Goal: Navigation & Orientation: Find specific page/section

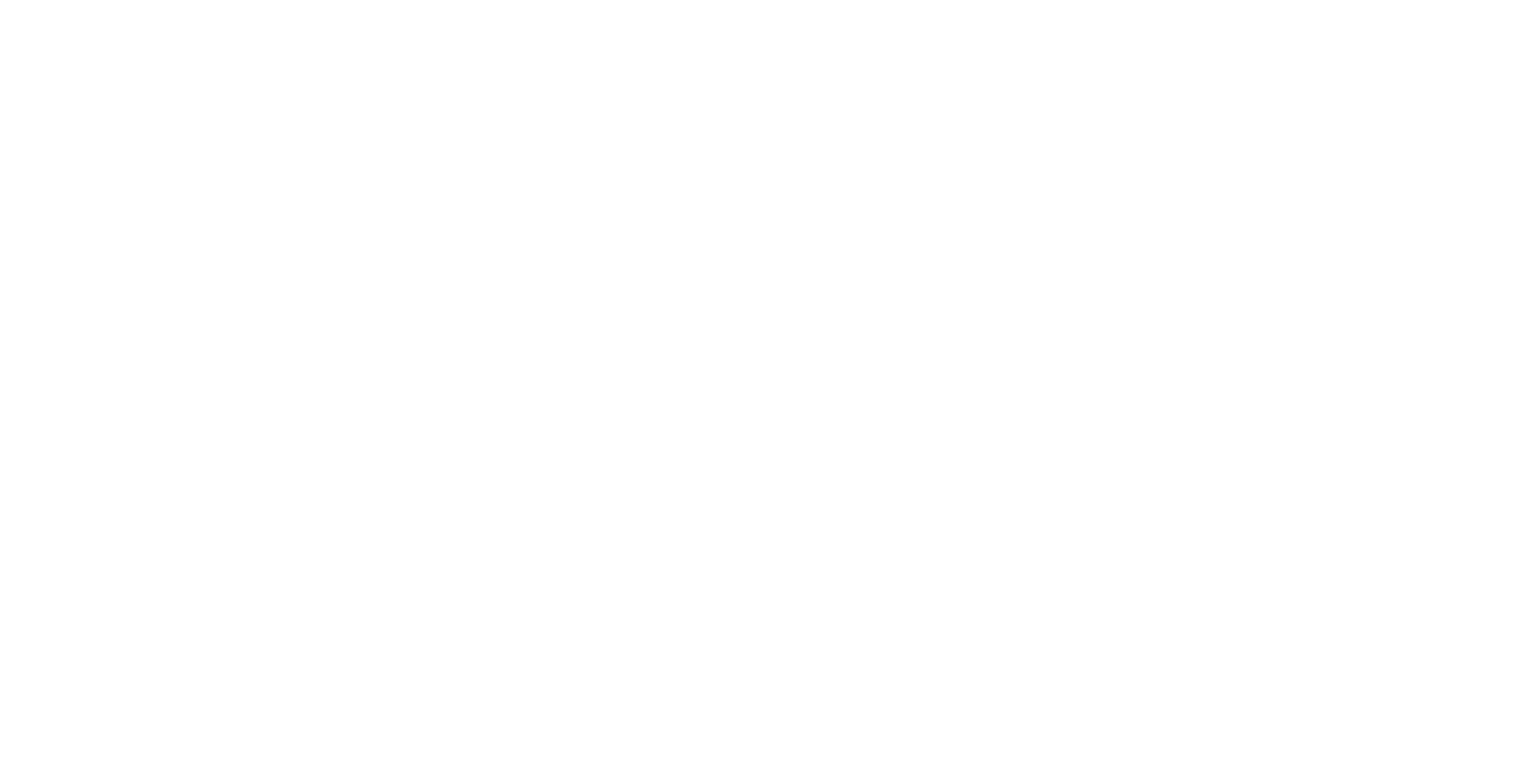
drag, startPoint x: 0, startPoint y: 0, endPoint x: 1083, endPoint y: 168, distance: 1096.1
drag, startPoint x: 1083, startPoint y: 168, endPoint x: 917, endPoint y: -46, distance: 270.5
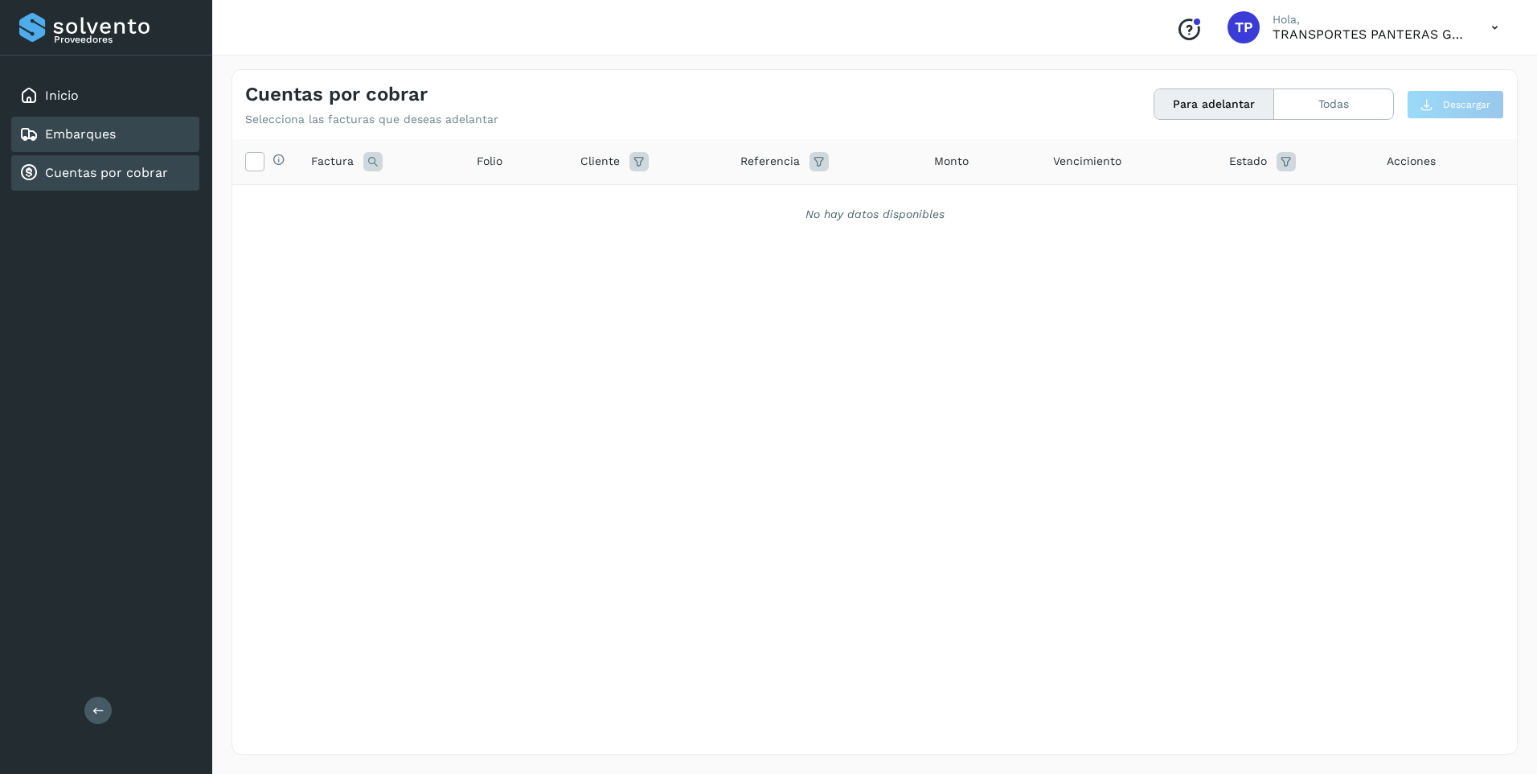
drag, startPoint x: 0, startPoint y: 0, endPoint x: 174, endPoint y: 121, distance: 211.5
click at [174, 121] on div "Embarques" at bounding box center [105, 134] width 188 height 35
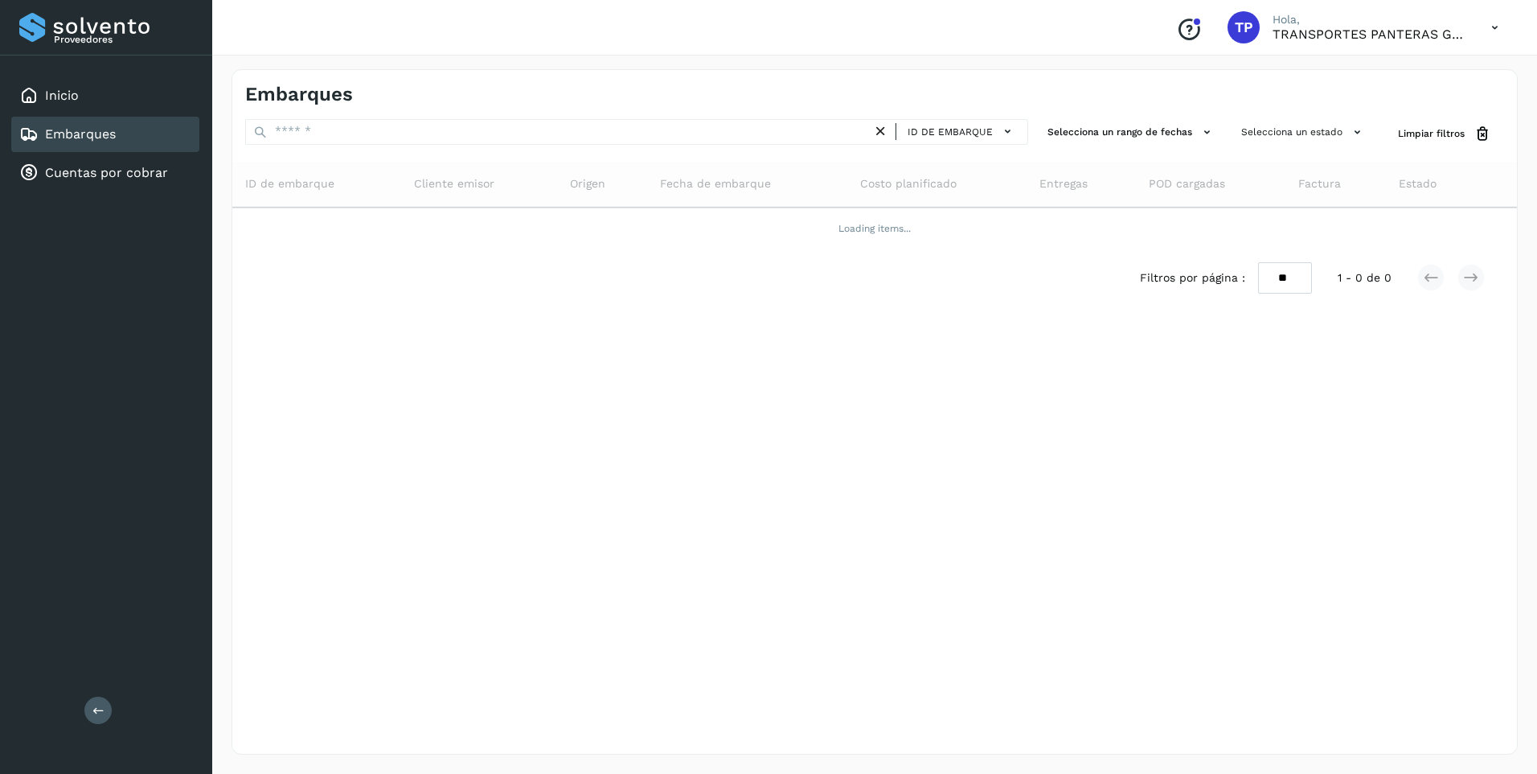
click at [174, 121] on div "Embarques" at bounding box center [105, 134] width 188 height 35
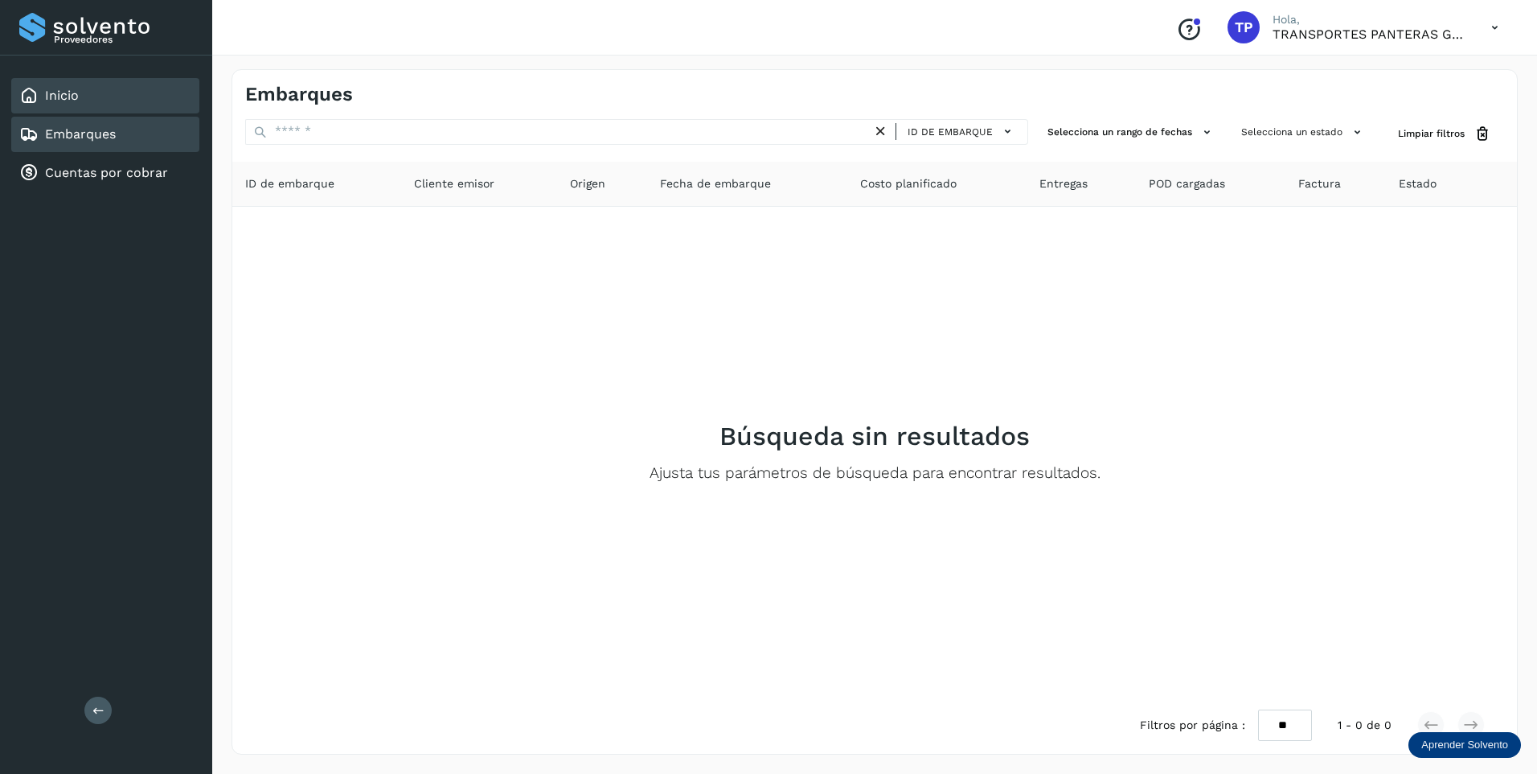
click at [84, 98] on div "Inicio" at bounding box center [105, 95] width 188 height 35
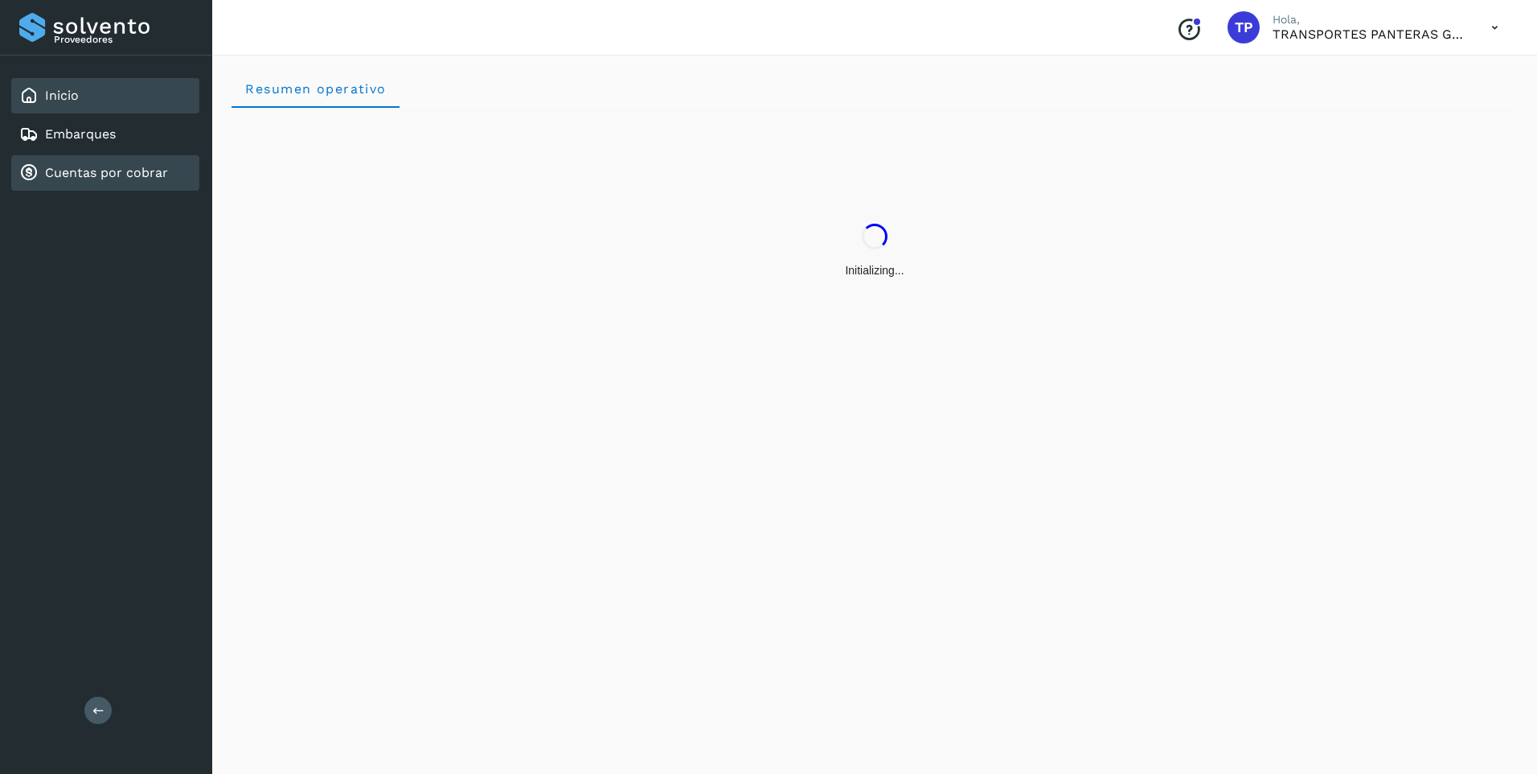
click at [80, 162] on div "Cuentas por cobrar" at bounding box center [105, 172] width 188 height 35
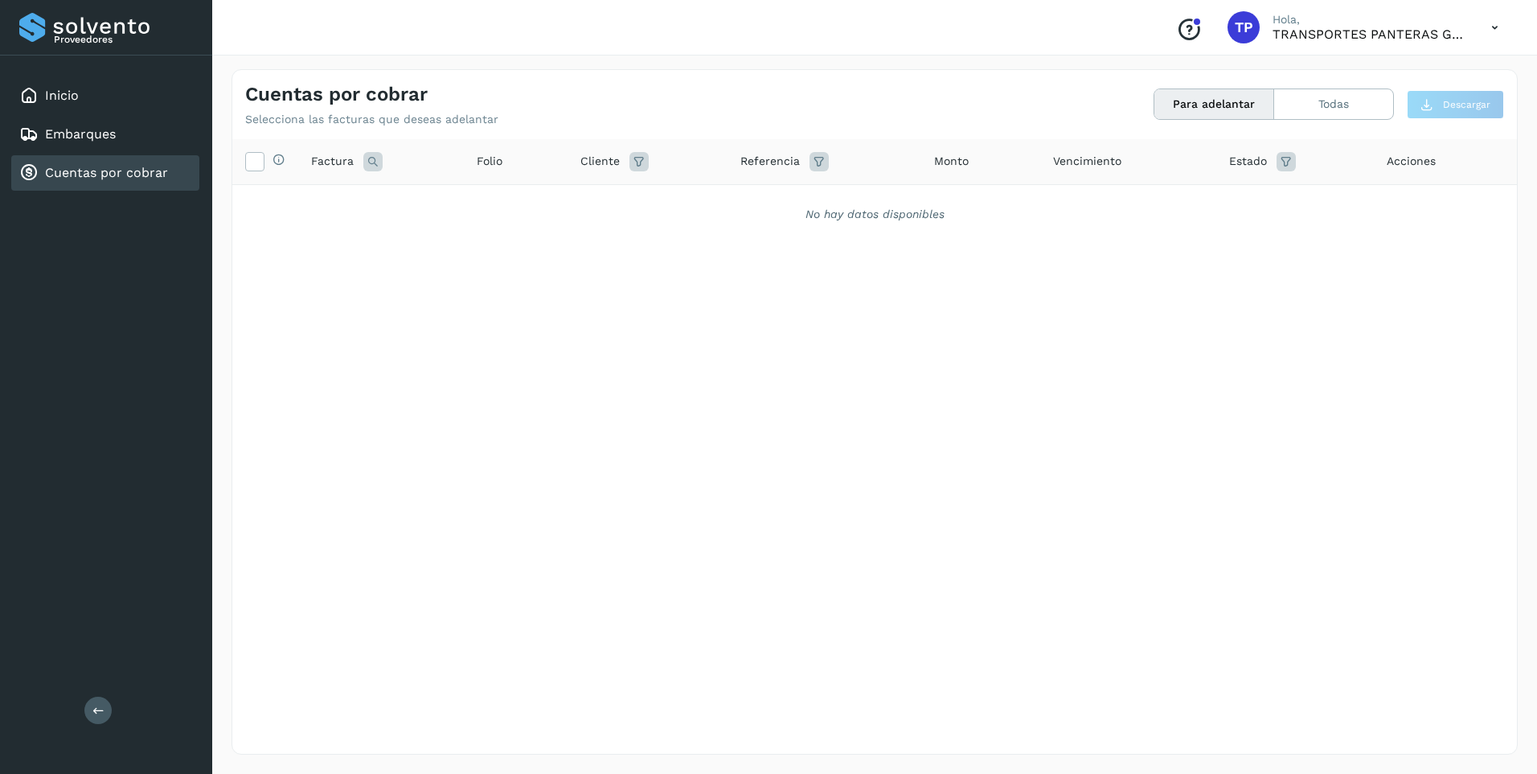
click at [1521, 0] on html "Proveedores Inicio Embarques Cuentas por cobrar Salir Conoce nuestros beneficio…" at bounding box center [768, 387] width 1537 height 774
